Goal: Task Accomplishment & Management: Manage account settings

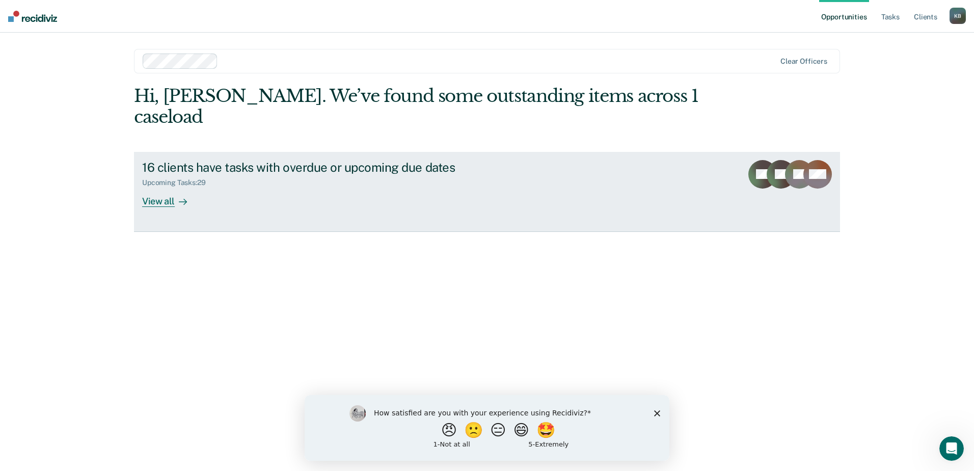
click at [172, 187] on div "View all" at bounding box center [170, 197] width 57 height 20
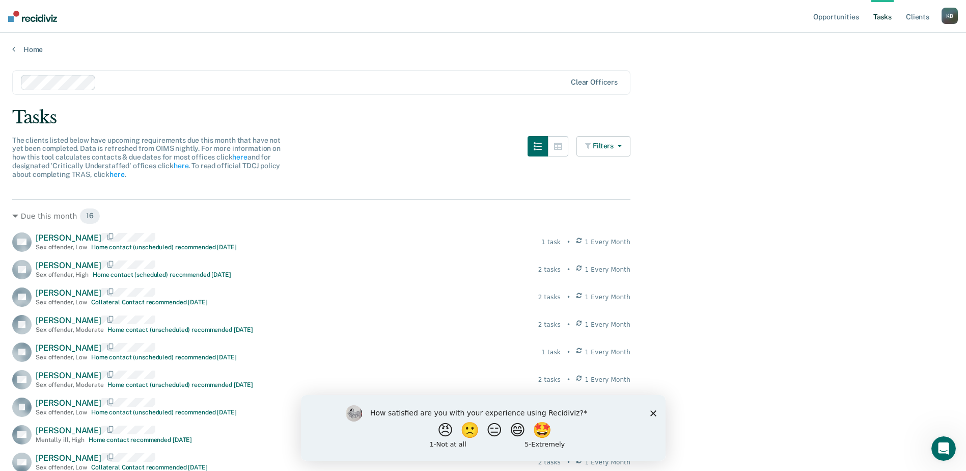
click at [622, 145] on icon "button" at bounding box center [618, 145] width 8 height 7
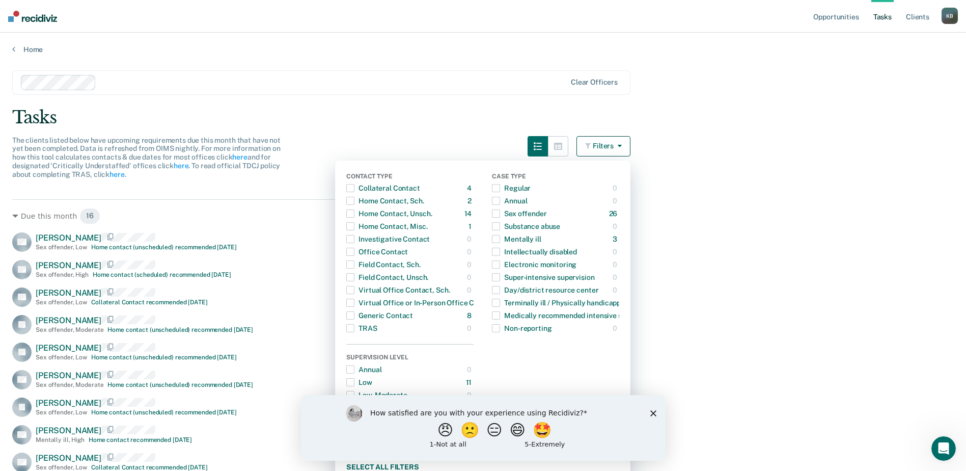
click at [622, 145] on icon "button" at bounding box center [618, 145] width 8 height 7
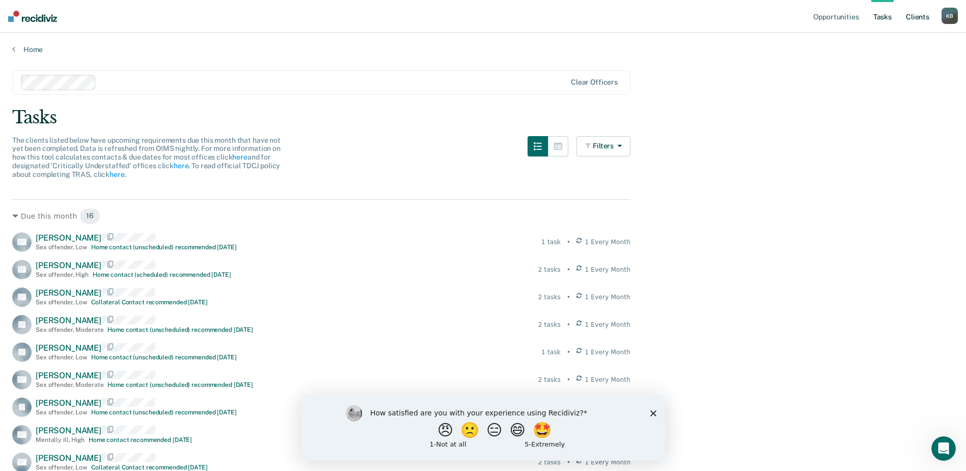
click at [920, 19] on link "Client s" at bounding box center [918, 16] width 28 height 33
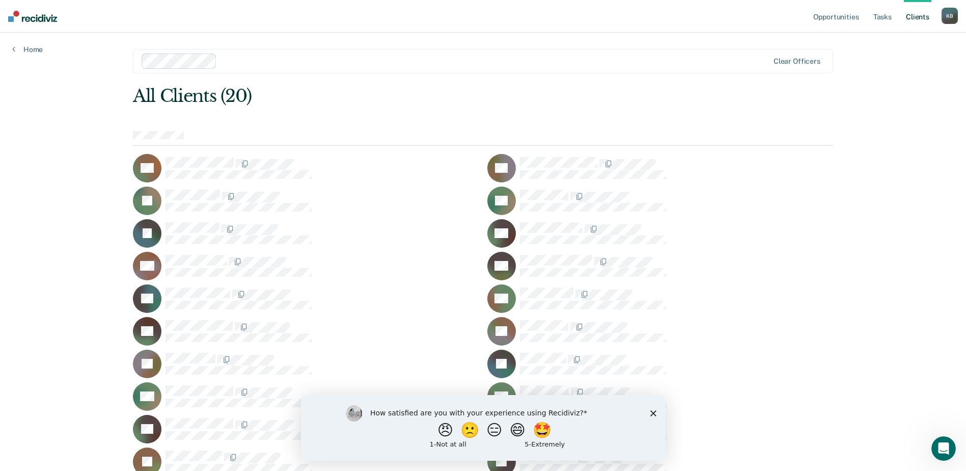
scroll to position [44, 0]
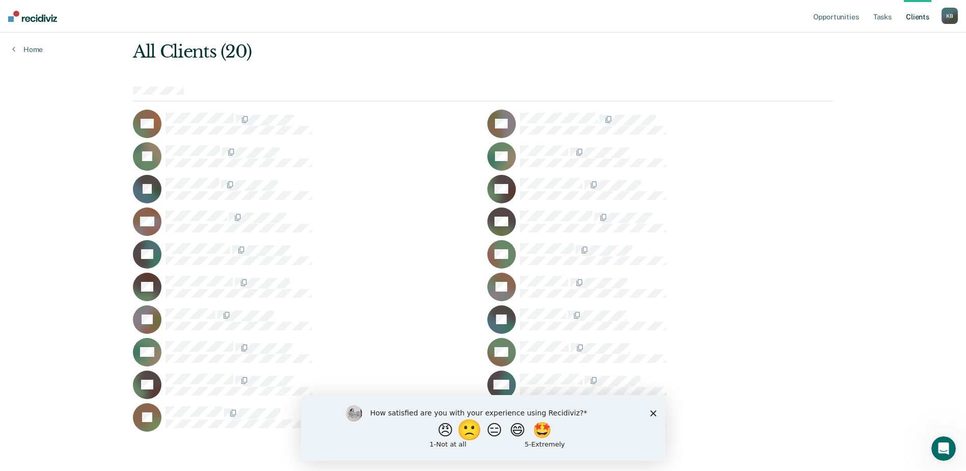
click at [470, 431] on button "🙁" at bounding box center [471, 429] width 28 height 20
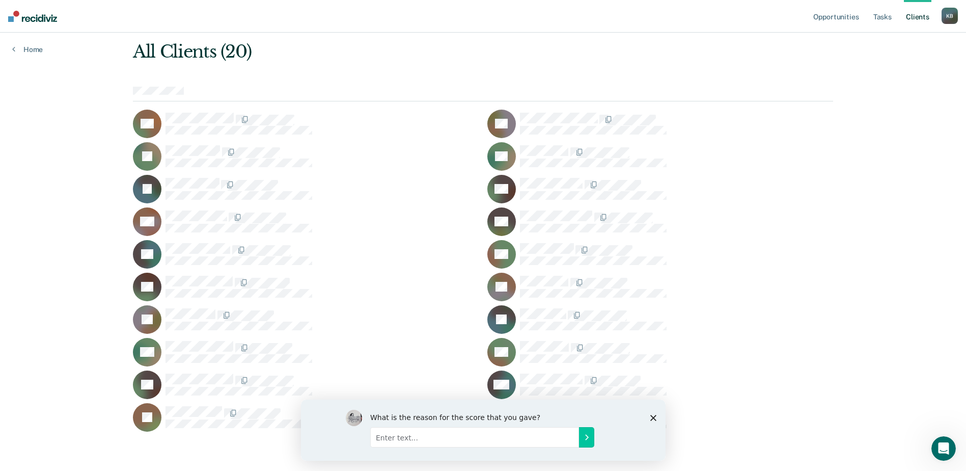
click at [555, 435] on input "Enter text..." at bounding box center [474, 436] width 209 height 20
type input "This doesn't make any sense. I'm a HWH officer. We have"
click at [657, 415] on div "What is the reason for the score that you gave? This doesn't make any sense. I'…" at bounding box center [482, 429] width 365 height 61
click at [656, 416] on div "What is the reason for the score that you gave? This doesn't make any sense. I'…" at bounding box center [482, 429] width 365 height 61
click at [652, 417] on polygon "Close survey" at bounding box center [653, 417] width 6 height 6
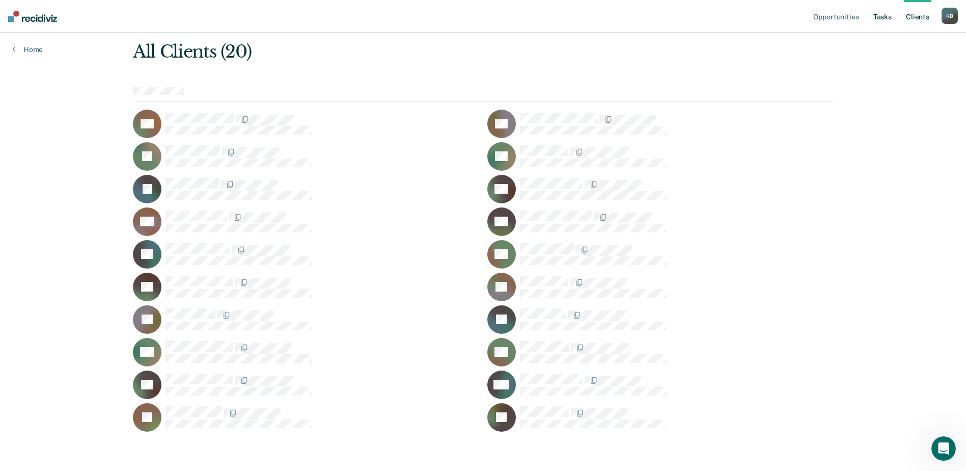
click at [881, 20] on link "Tasks" at bounding box center [882, 16] width 22 height 33
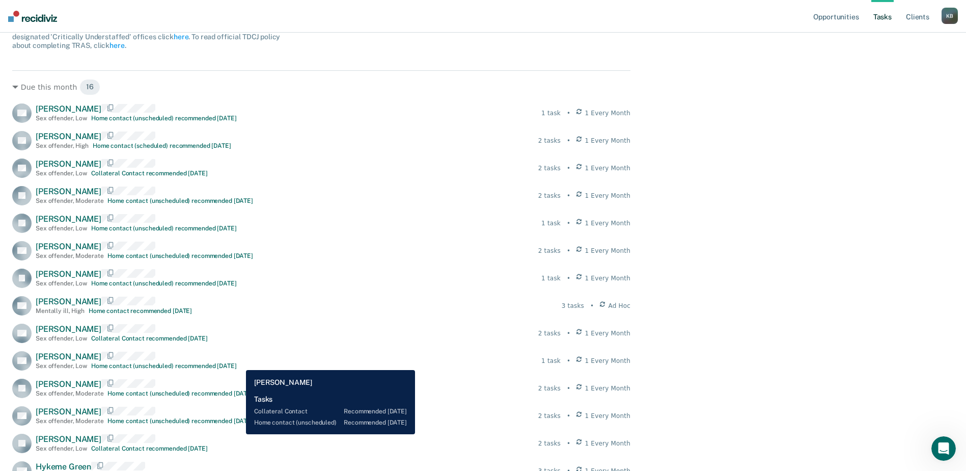
scroll to position [118, 0]
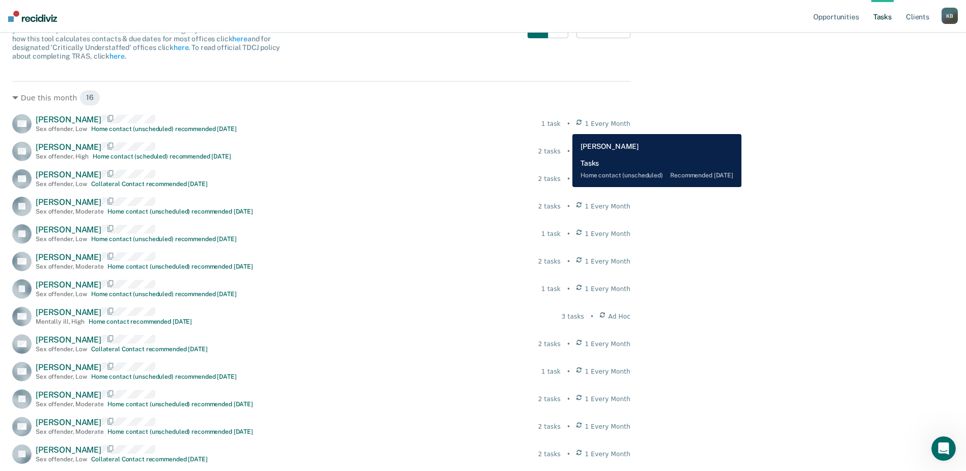
click at [561, 126] on div "1 task" at bounding box center [550, 123] width 19 height 9
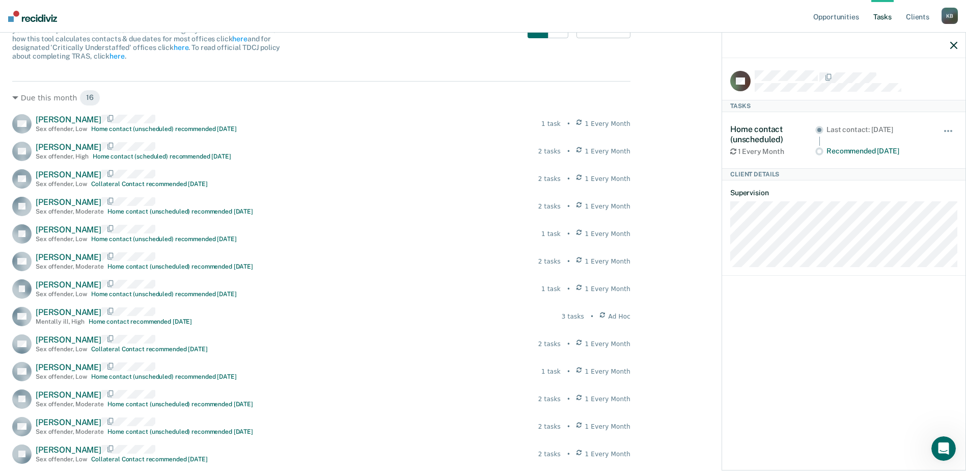
click at [956, 46] on icon "button" at bounding box center [953, 45] width 7 height 7
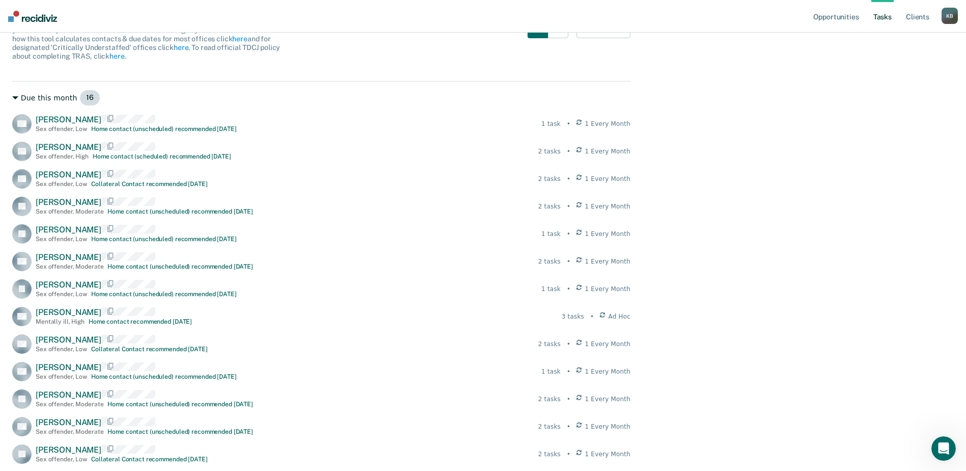
click at [30, 101] on div "Due this month 16" at bounding box center [321, 98] width 618 height 16
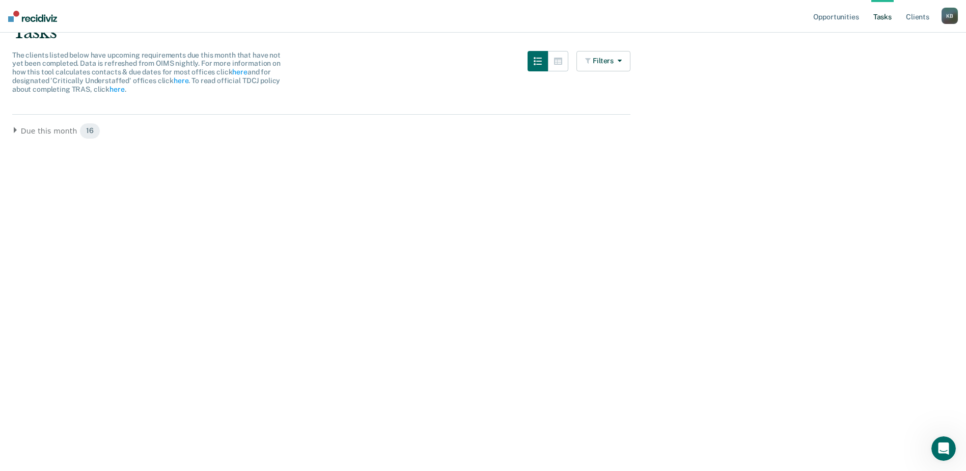
click at [11, 128] on main "Clear officers Tasks The clients listed below have upcoming requirements due th…" at bounding box center [483, 176] width 966 height 414
click at [18, 129] on div "Due this month 16" at bounding box center [321, 131] width 618 height 16
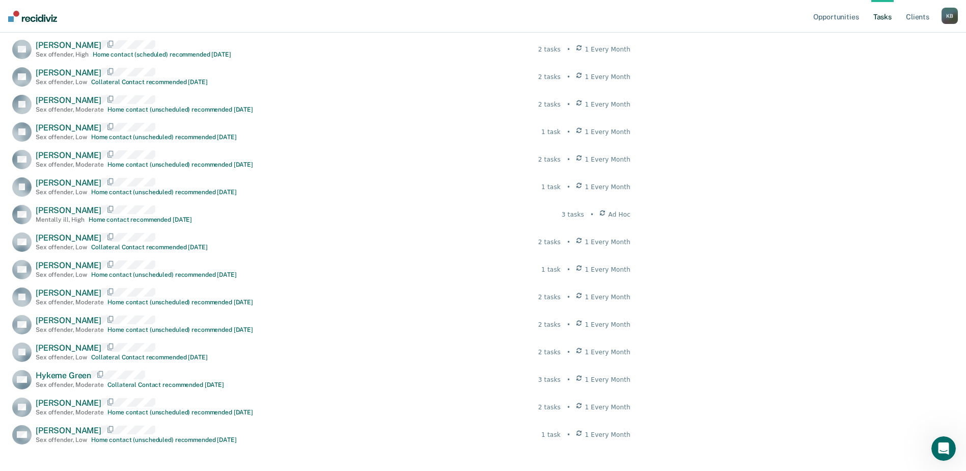
scroll to position [67, 0]
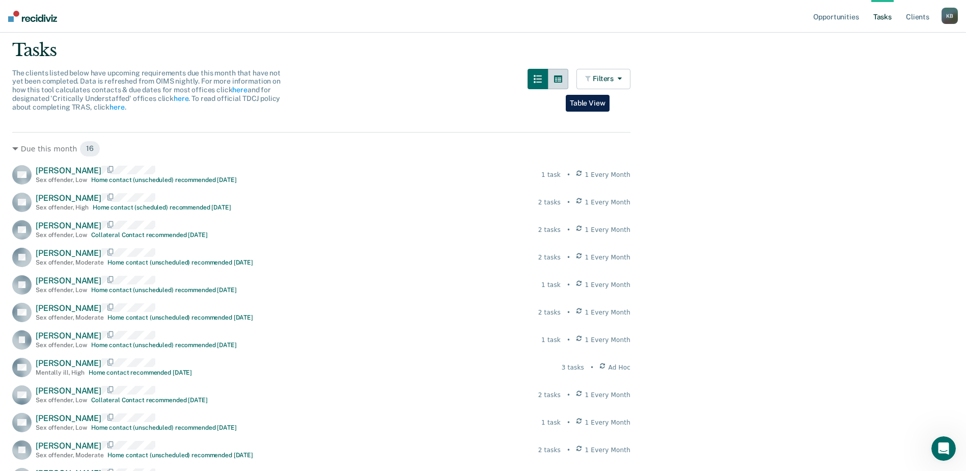
click at [558, 87] on button "button" at bounding box center [558, 79] width 20 height 20
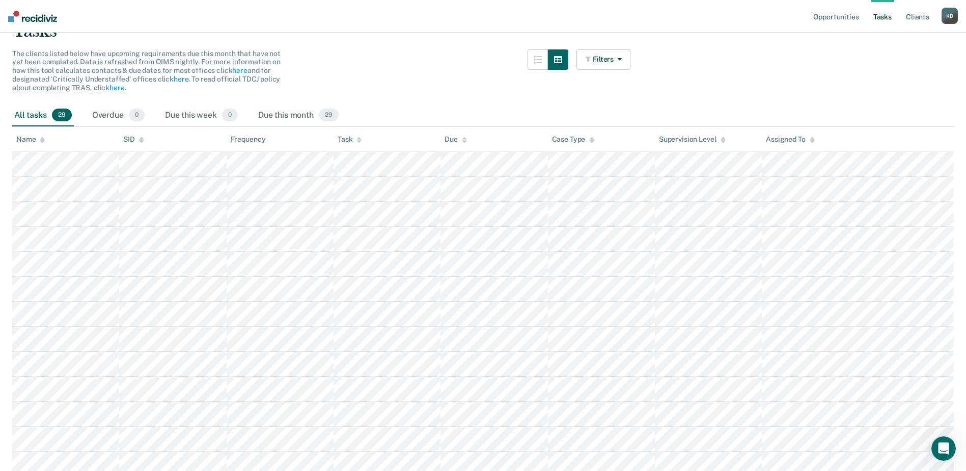
scroll to position [102, 0]
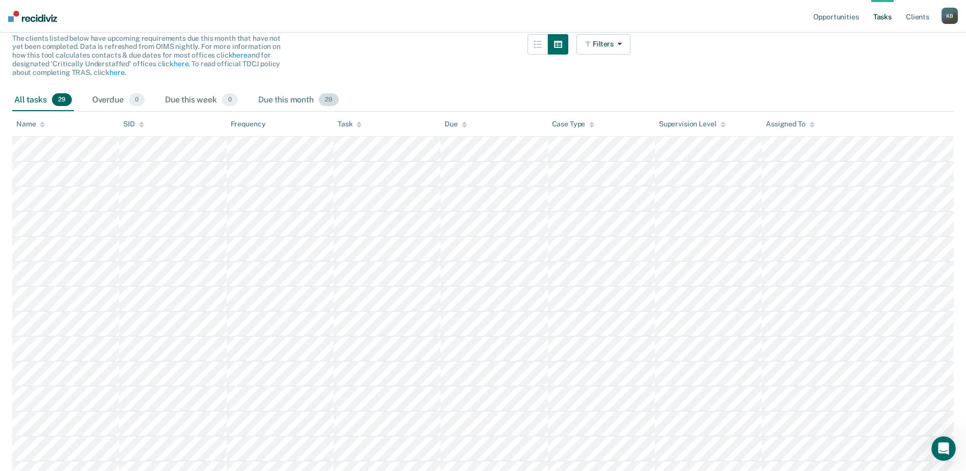
click at [298, 102] on div "Due this month 29" at bounding box center [298, 100] width 85 height 22
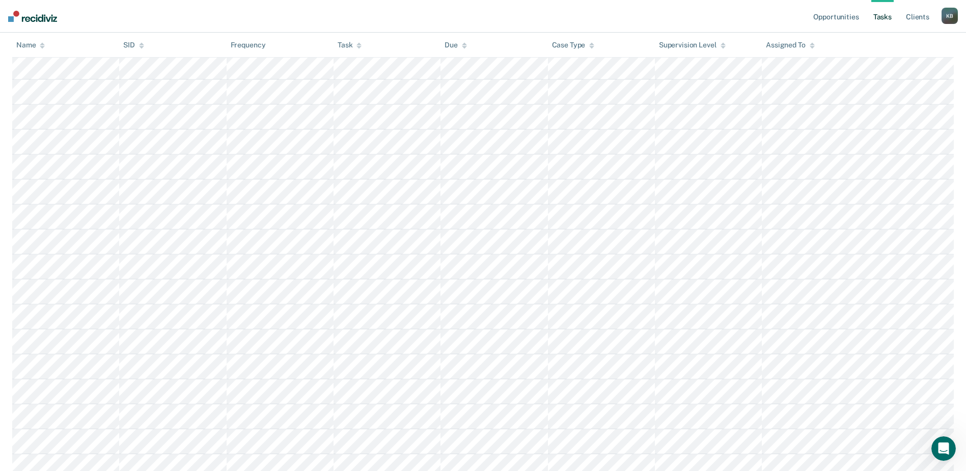
scroll to position [407, 0]
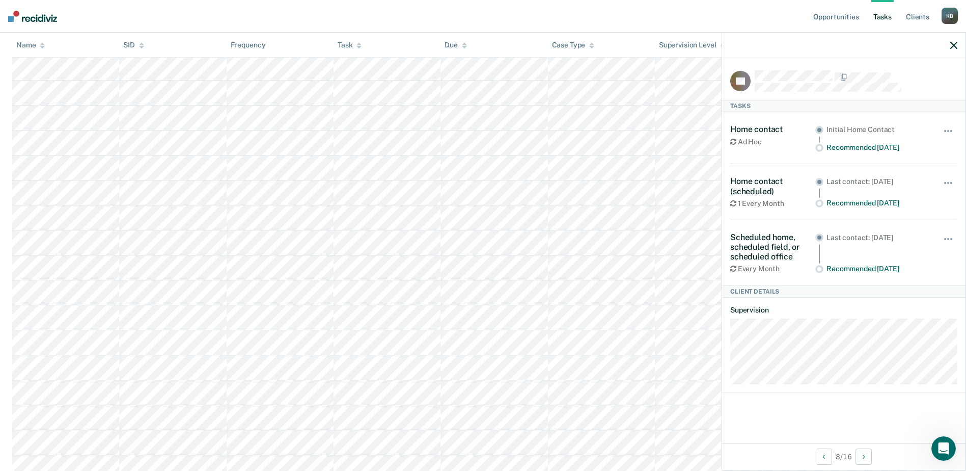
click at [740, 139] on div "Ad Hoc" at bounding box center [772, 142] width 85 height 9
click at [943, 128] on button "button" at bounding box center [948, 136] width 17 height 16
click at [955, 45] on icon "button" at bounding box center [953, 45] width 7 height 7
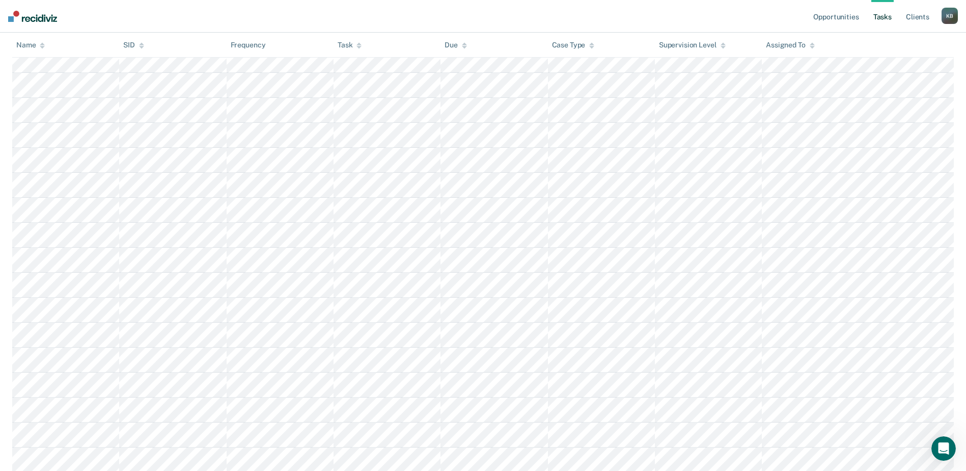
scroll to position [278, 0]
